Goal: Information Seeking & Learning: Check status

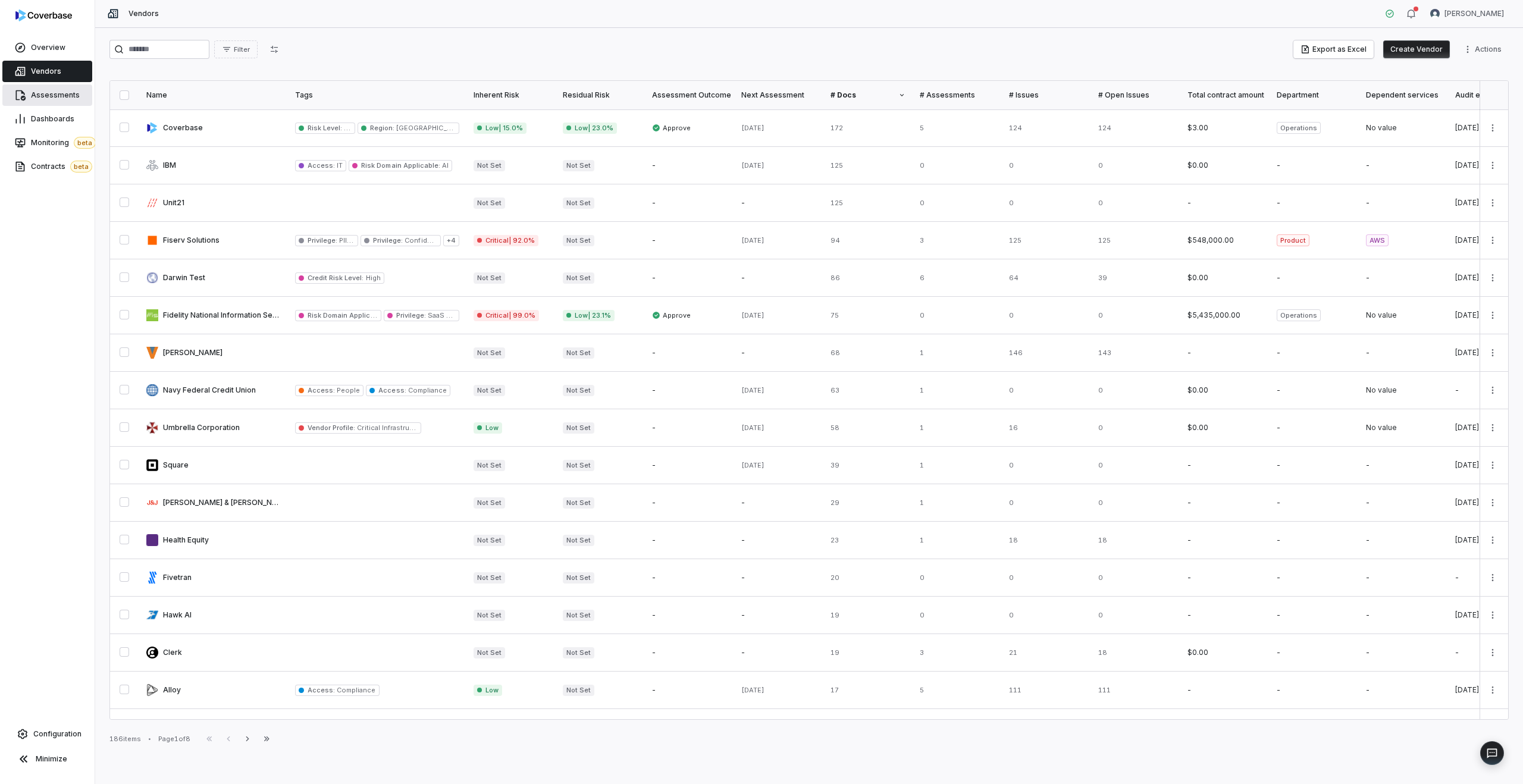
click at [47, 92] on span "Assessments" at bounding box center [55, 95] width 48 height 9
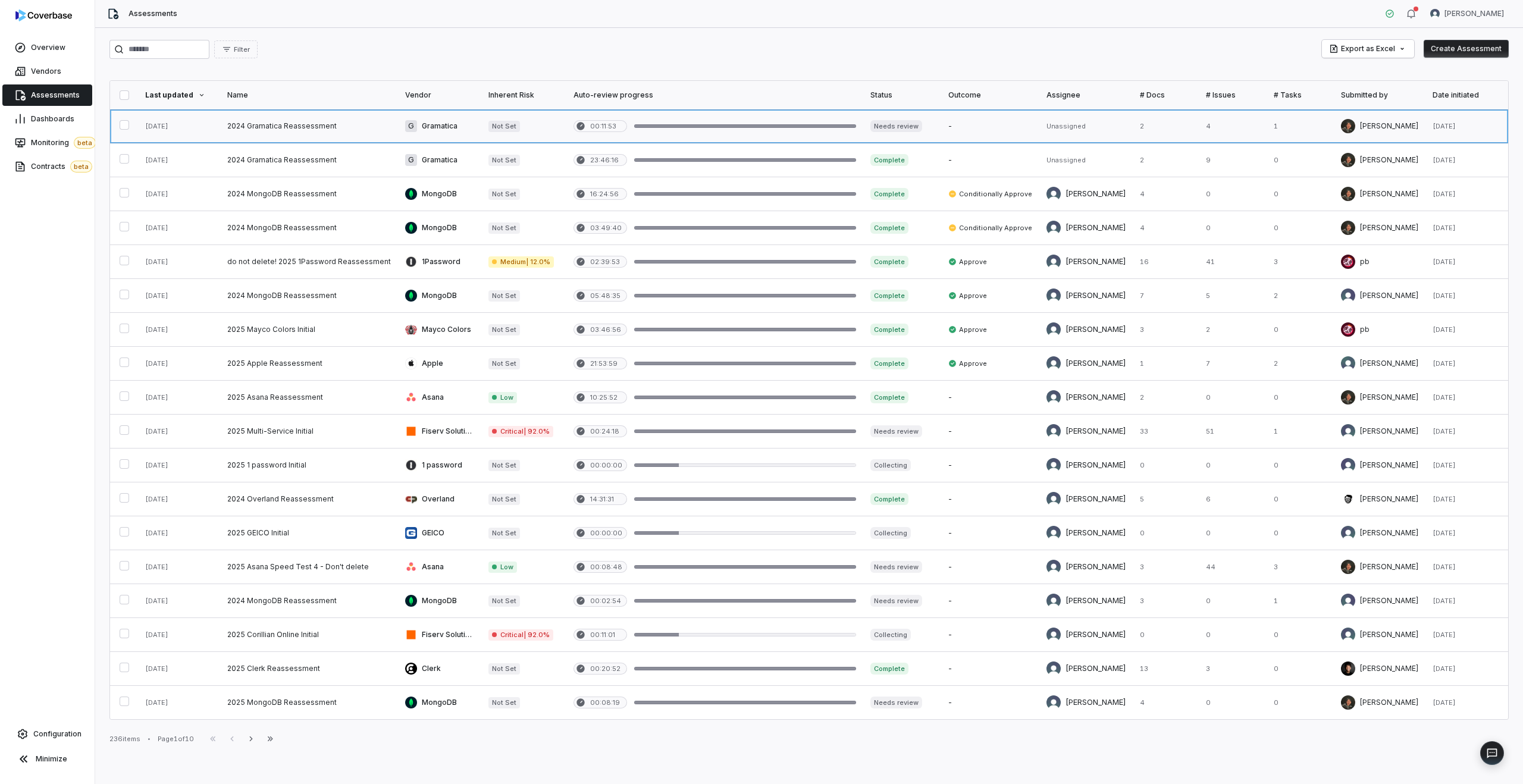
click at [314, 129] on link at bounding box center [309, 126] width 178 height 33
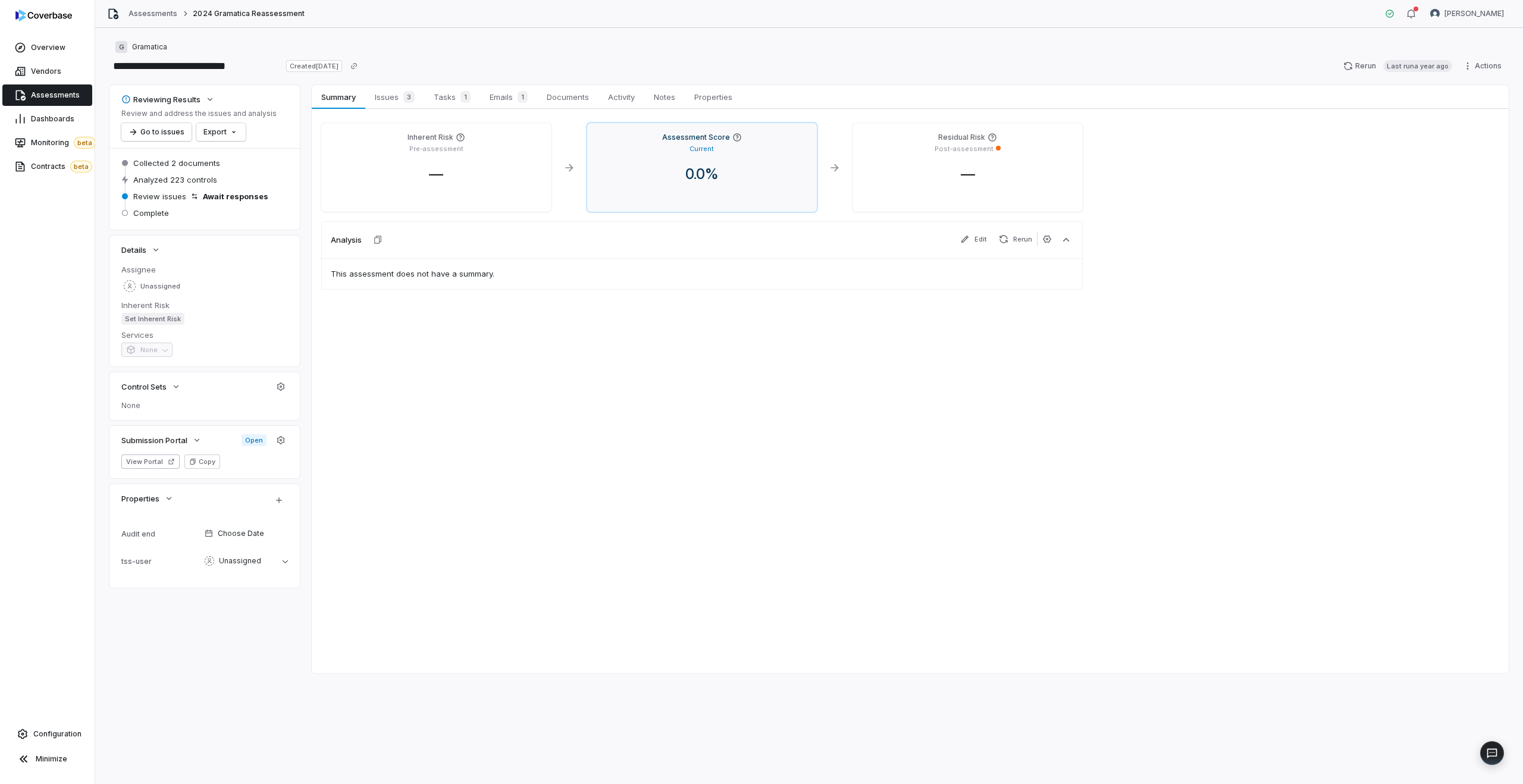
click at [711, 163] on div "Assessment Score Current 0.0 %" at bounding box center [702, 167] width 230 height 88
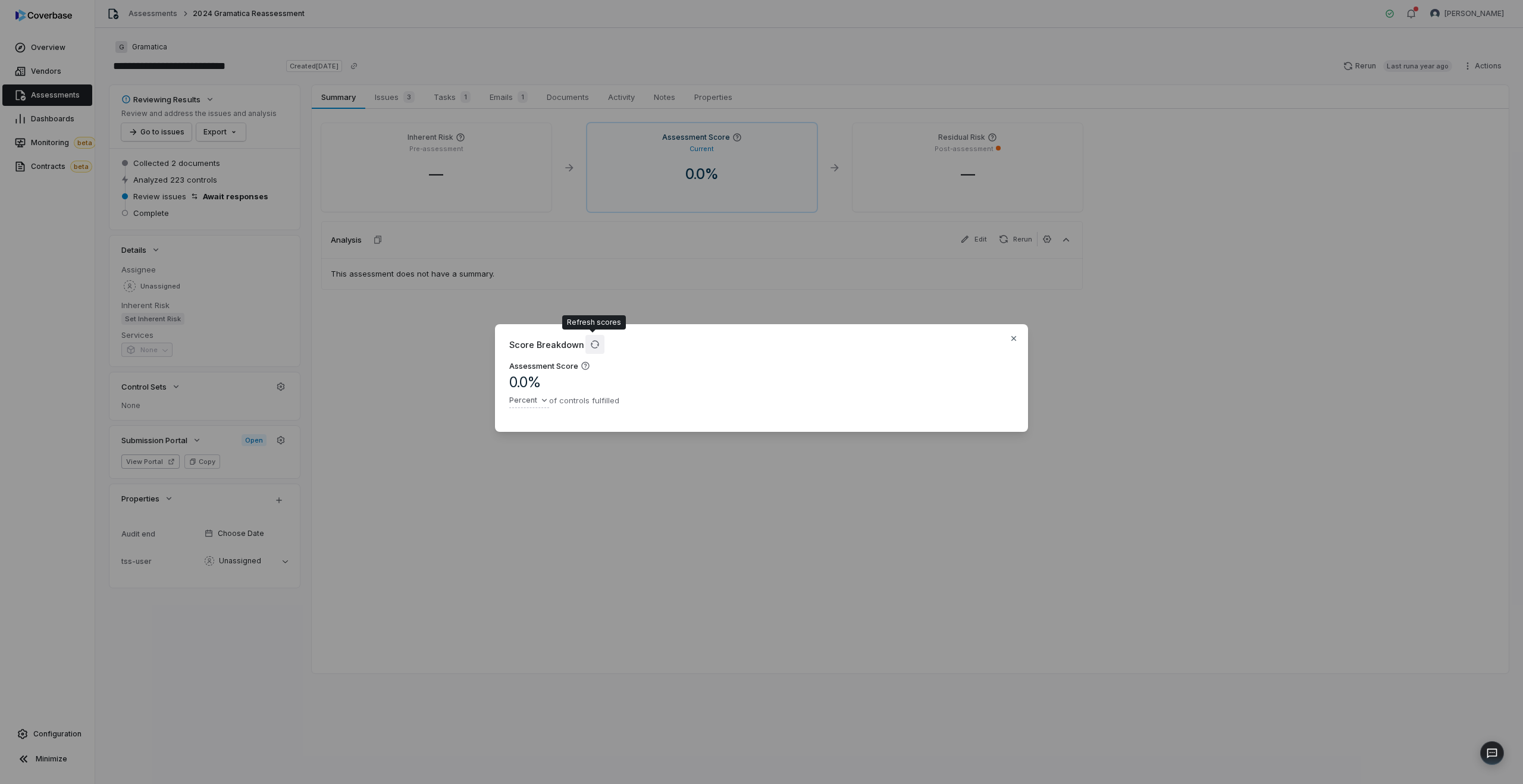
click at [593, 341] on icon "button" at bounding box center [594, 344] width 8 height 8
click at [459, 260] on div "Score Breakdown Assessment Score 0.0 % Percent of controls fulfilled Close" at bounding box center [761, 392] width 1523 height 784
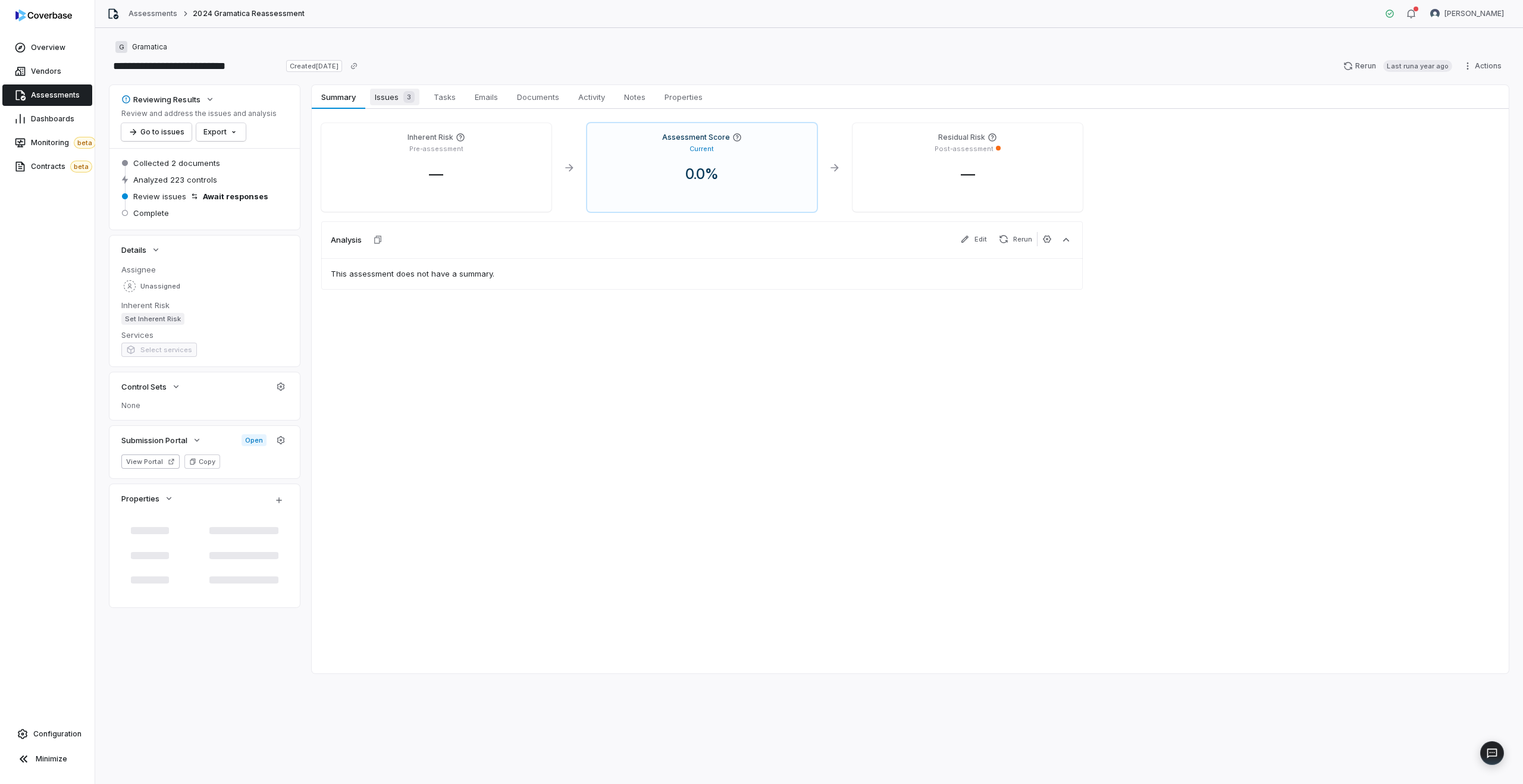
click at [388, 102] on span "Issues 3" at bounding box center [394, 96] width 49 height 17
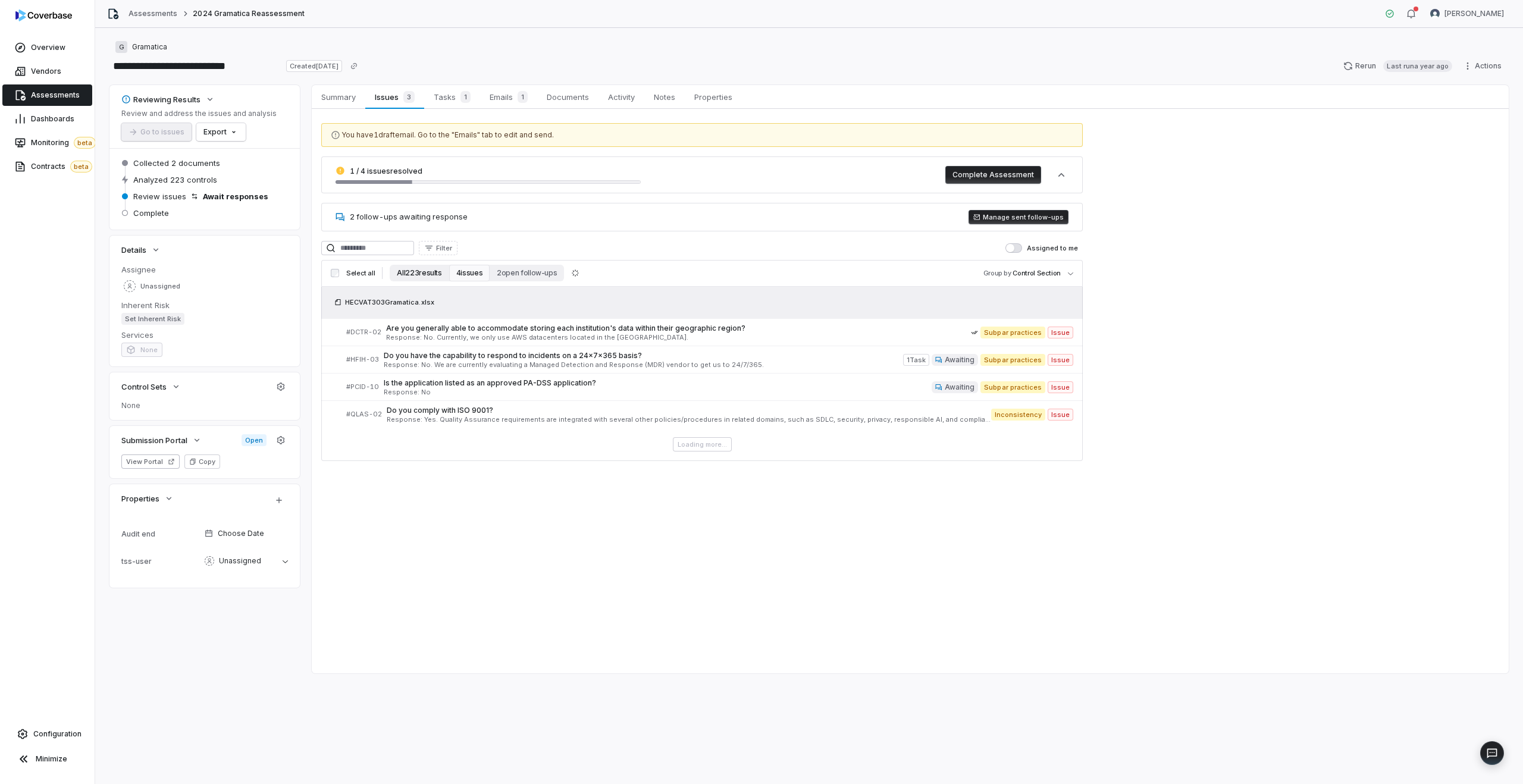
click at [408, 278] on button "All 223 results" at bounding box center [418, 273] width 59 height 17
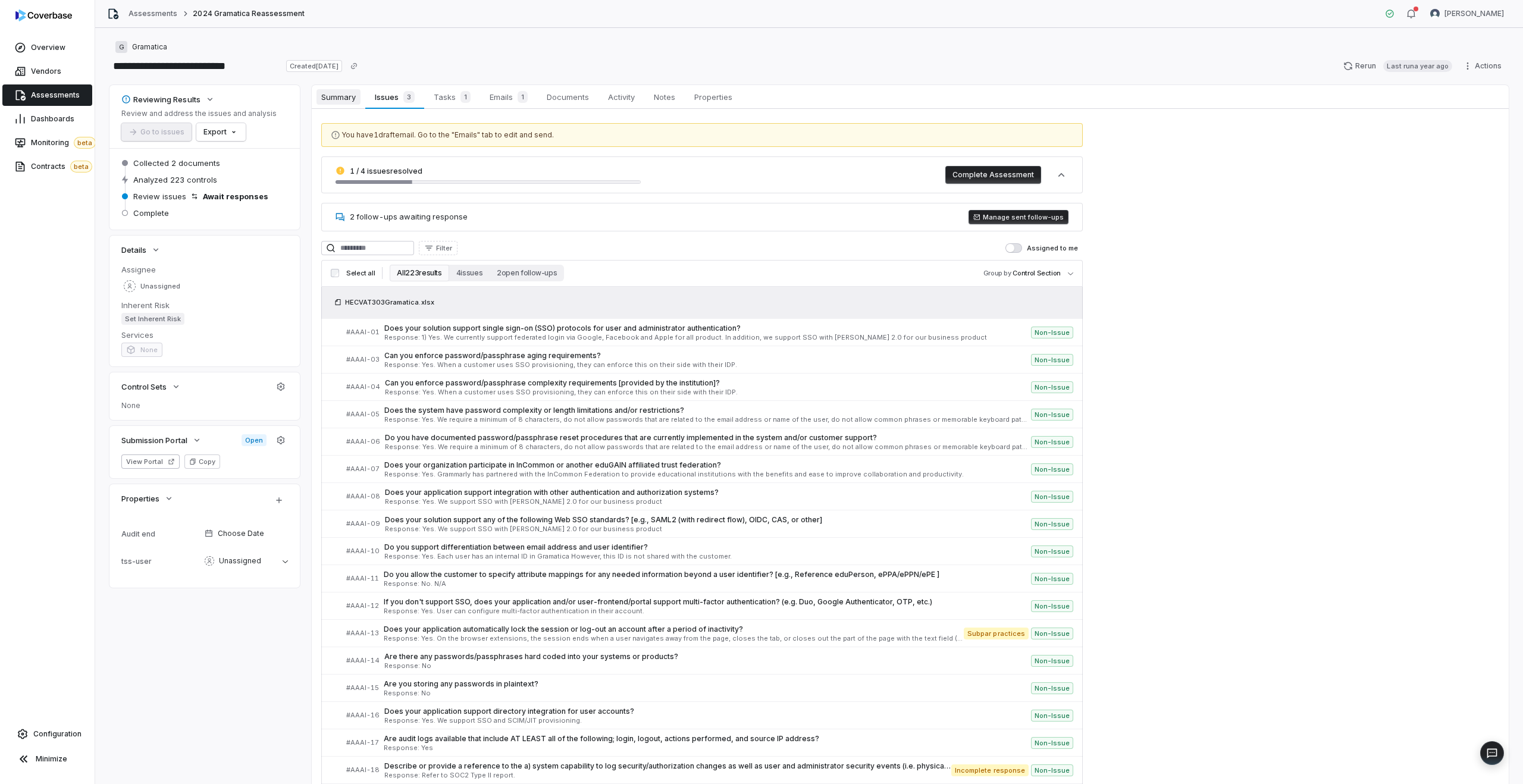
click at [339, 92] on span "Summary" at bounding box center [338, 96] width 44 height 15
